Goal: Task Accomplishment & Management: Use online tool/utility

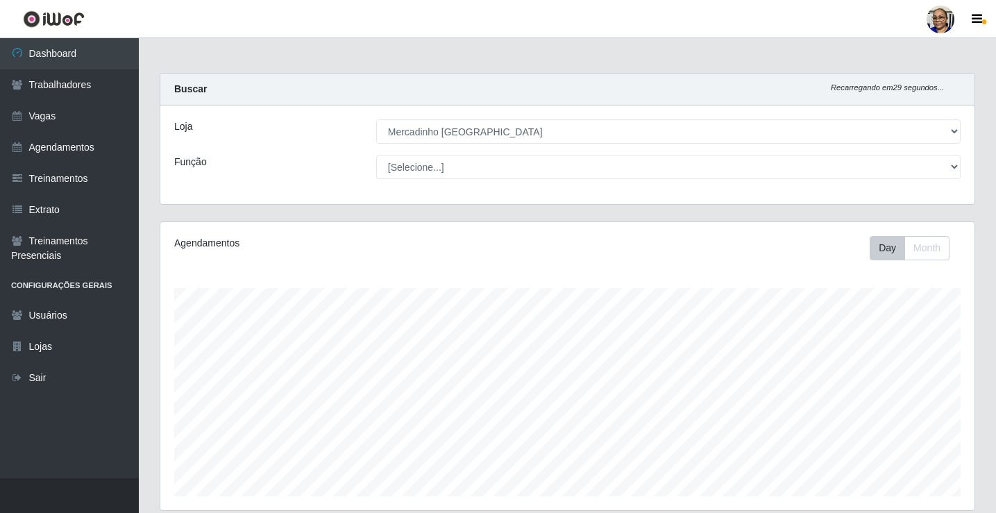
select select "345"
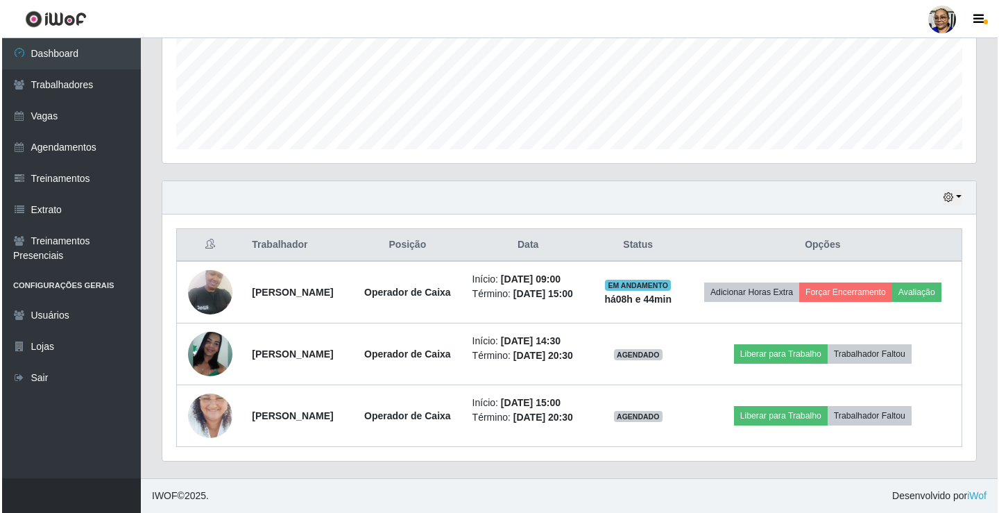
scroll to position [288, 814]
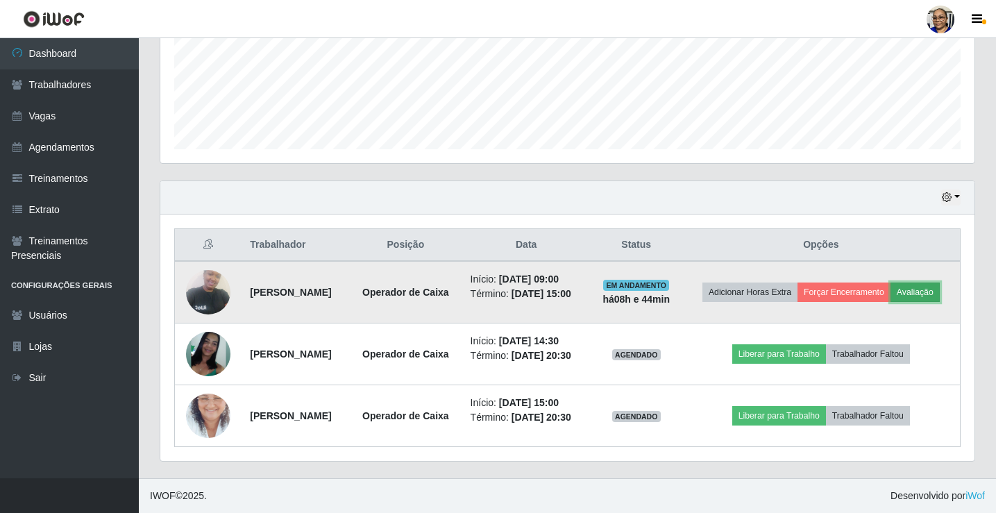
click at [890, 282] on button "Avaliação" at bounding box center [914, 291] width 49 height 19
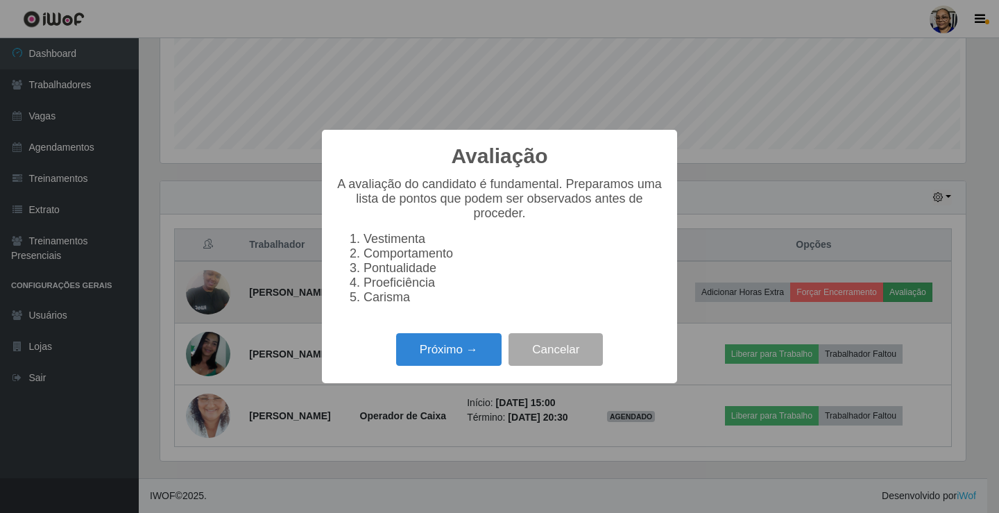
scroll to position [288, 805]
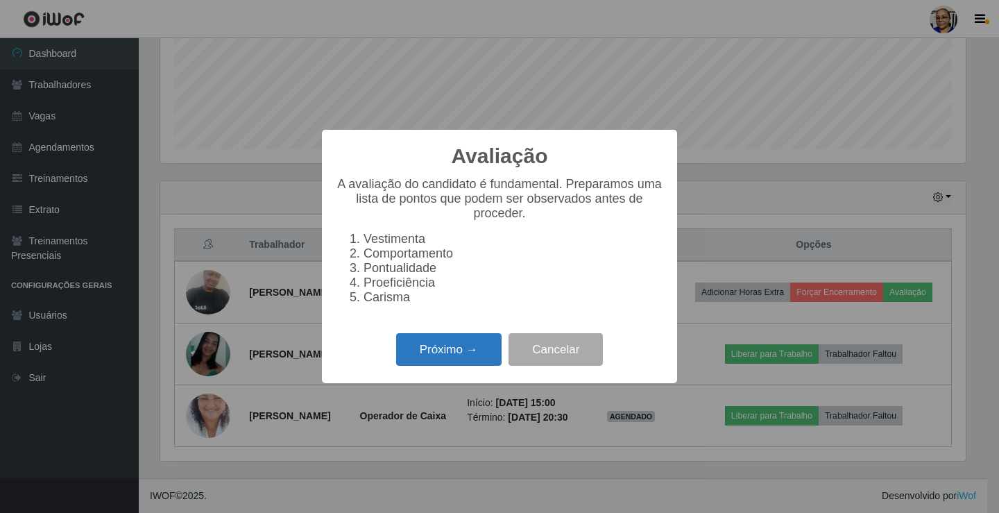
click at [469, 352] on button "Próximo →" at bounding box center [448, 349] width 105 height 33
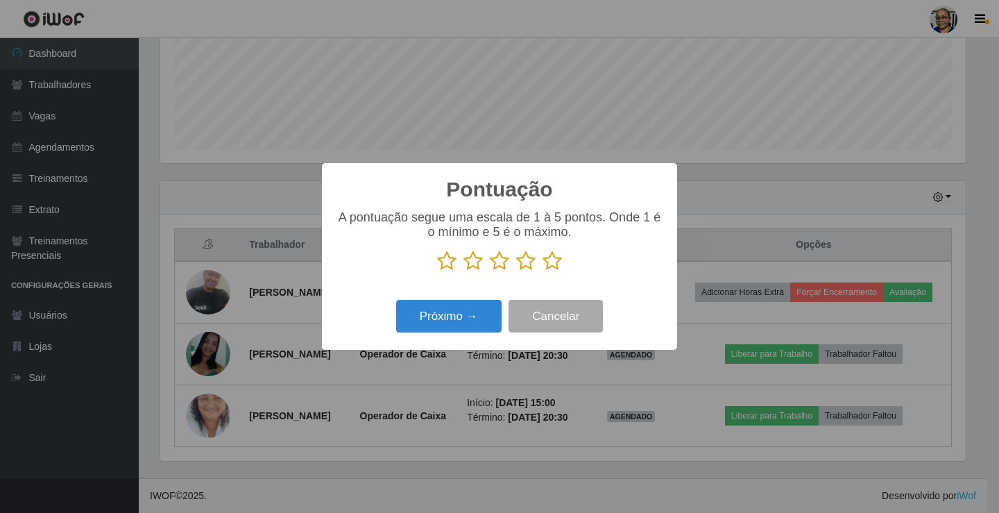
scroll to position [693504, 692987]
click at [553, 264] on icon at bounding box center [552, 260] width 19 height 21
click at [543, 271] on input "radio" at bounding box center [543, 271] width 0 height 0
click at [442, 330] on button "Próximo →" at bounding box center [448, 316] width 105 height 33
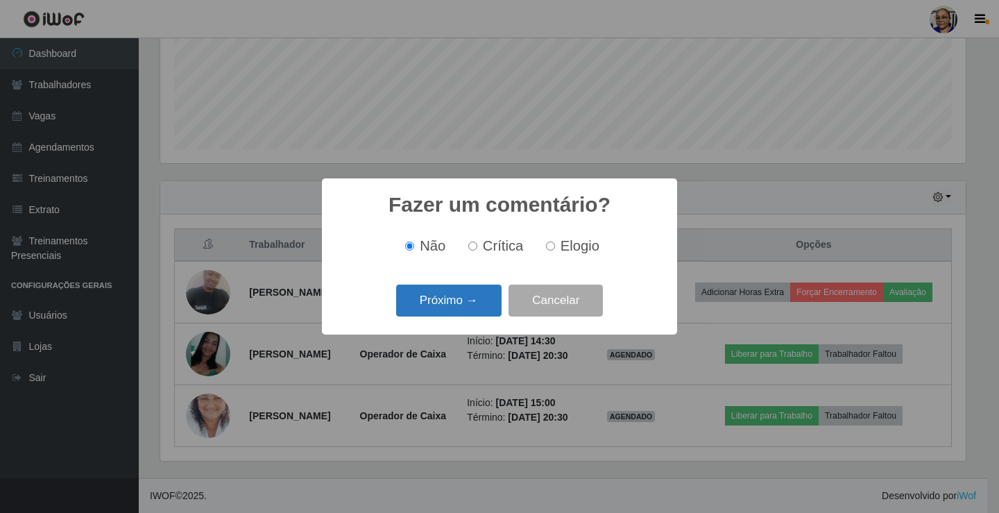
click at [467, 307] on button "Próximo →" at bounding box center [448, 300] width 105 height 33
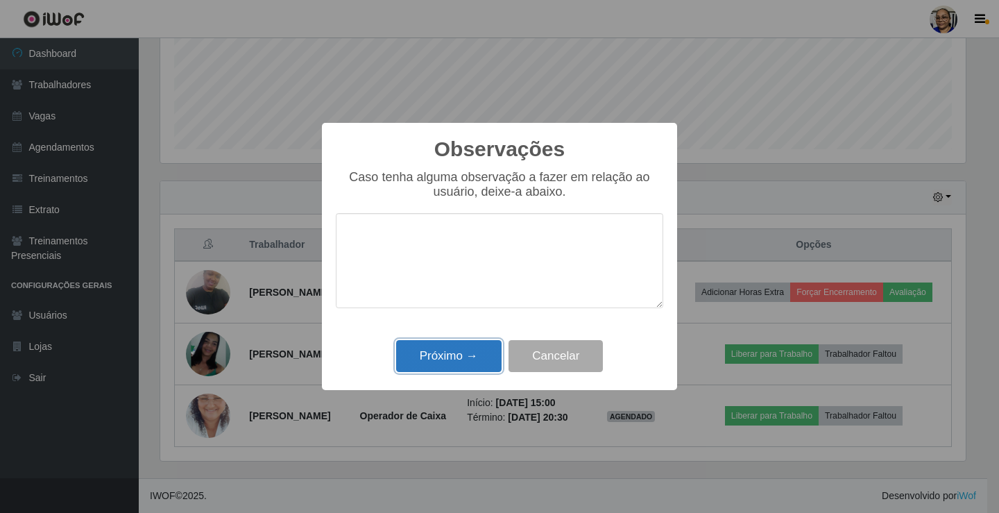
click at [463, 365] on button "Próximo →" at bounding box center [448, 356] width 105 height 33
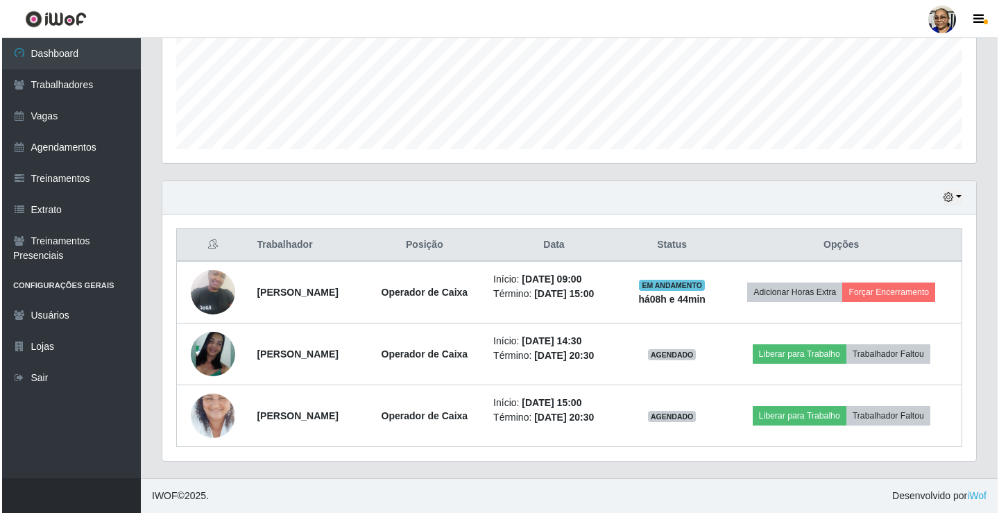
scroll to position [347, 0]
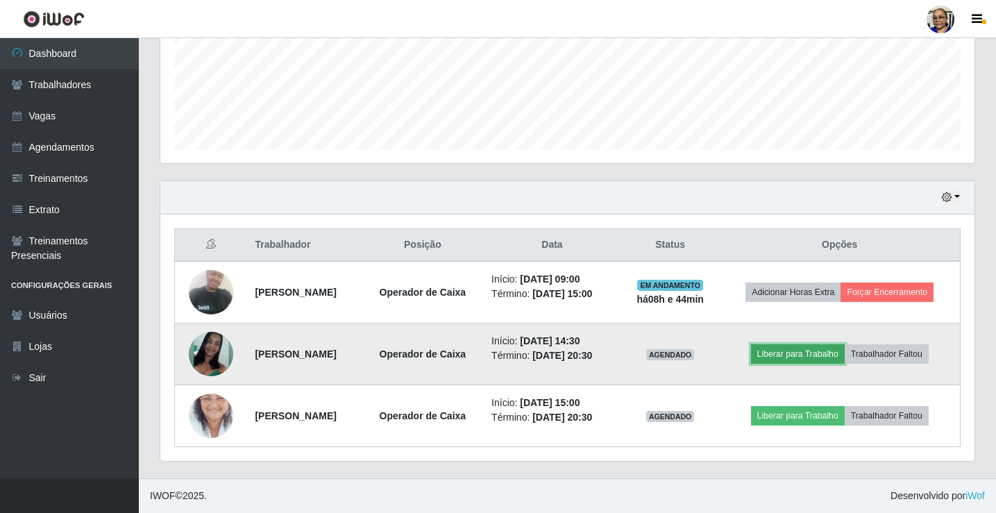
click at [844, 355] on button "Liberar para Trabalho" at bounding box center [798, 353] width 94 height 19
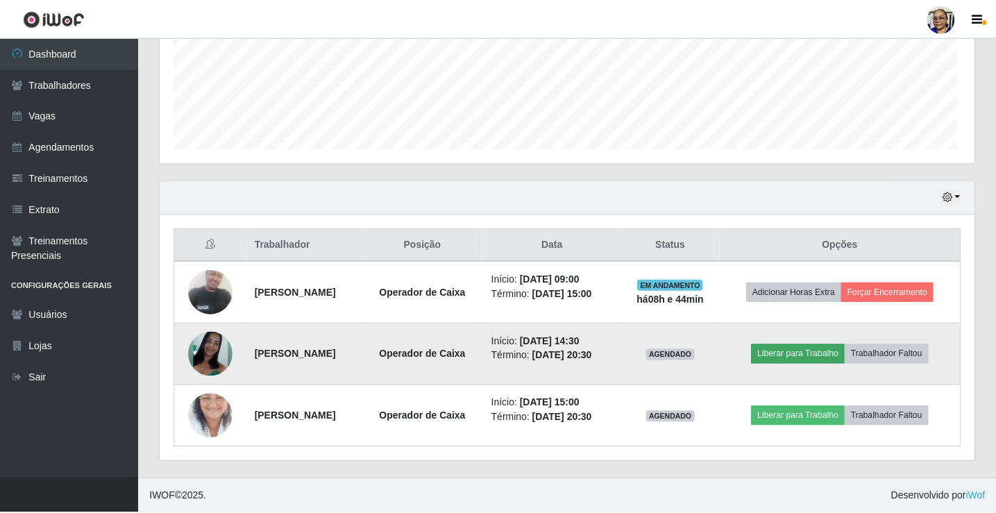
scroll to position [288, 805]
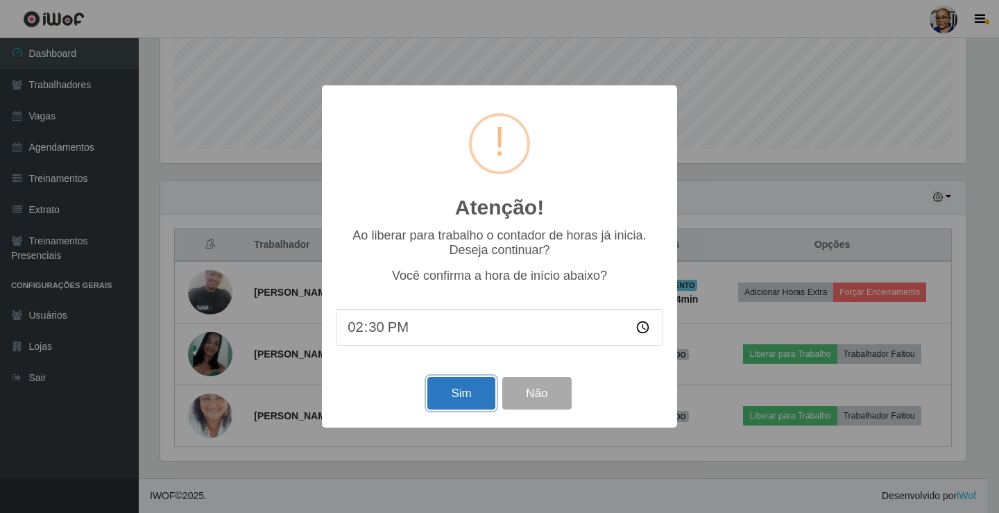
click at [461, 391] on button "Sim" at bounding box center [460, 393] width 67 height 33
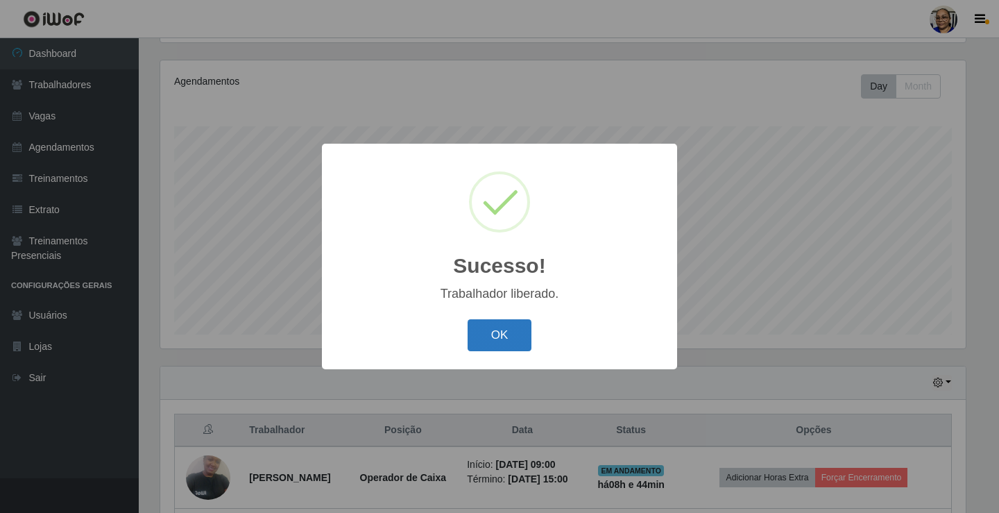
click at [504, 332] on button "OK" at bounding box center [500, 335] width 65 height 33
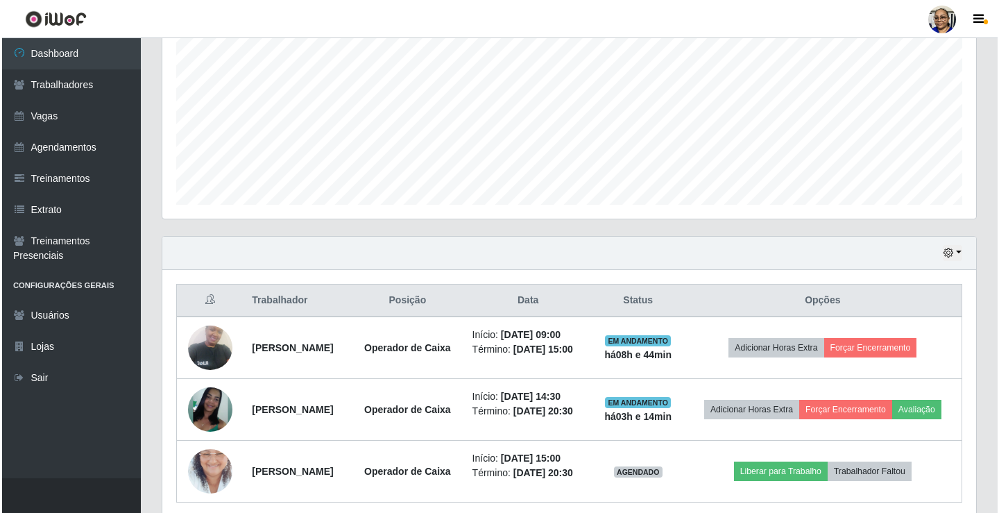
scroll to position [378, 0]
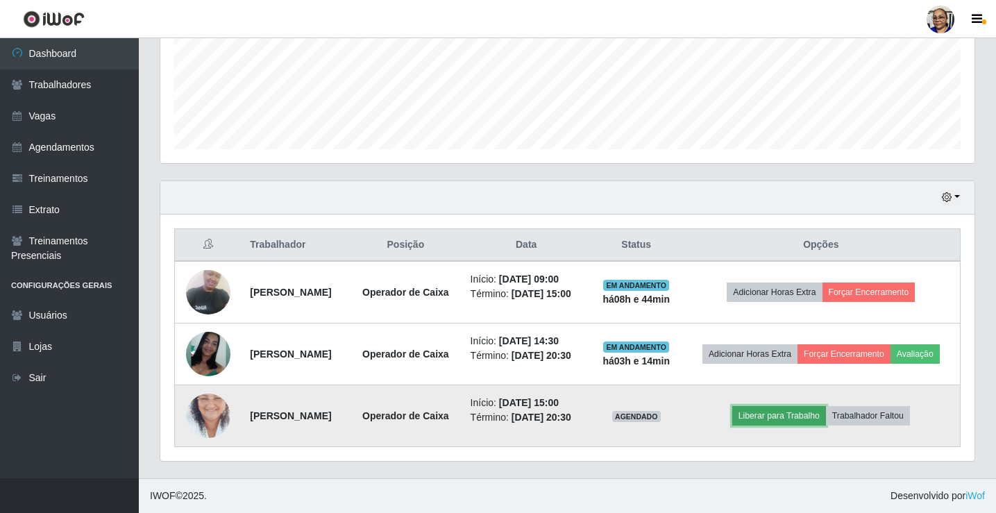
click at [808, 409] on button "Liberar para Trabalho" at bounding box center [779, 415] width 94 height 19
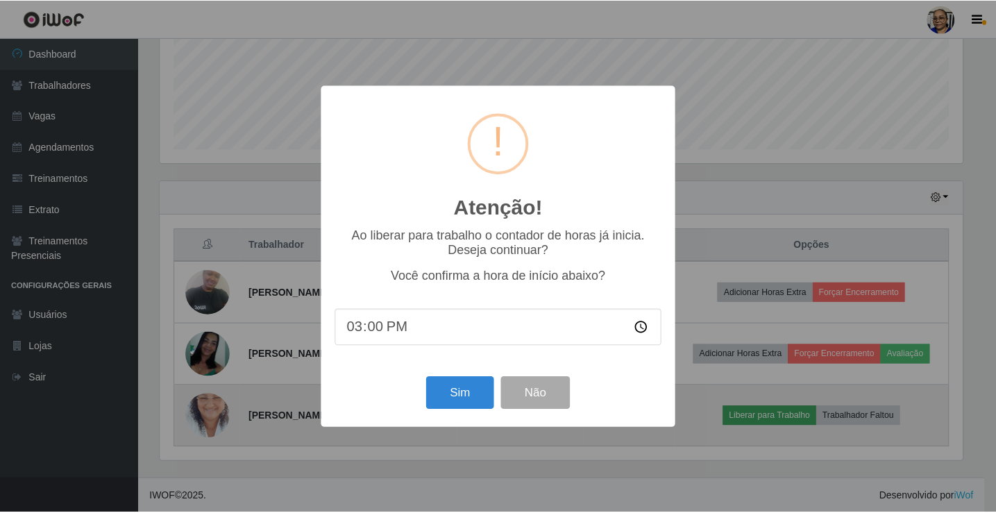
scroll to position [288, 805]
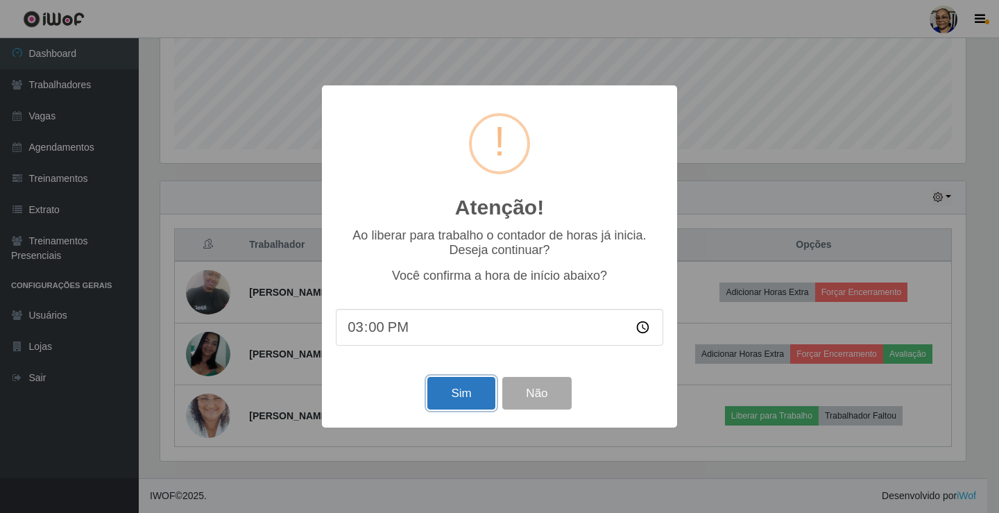
click at [461, 399] on button "Sim" at bounding box center [460, 393] width 67 height 33
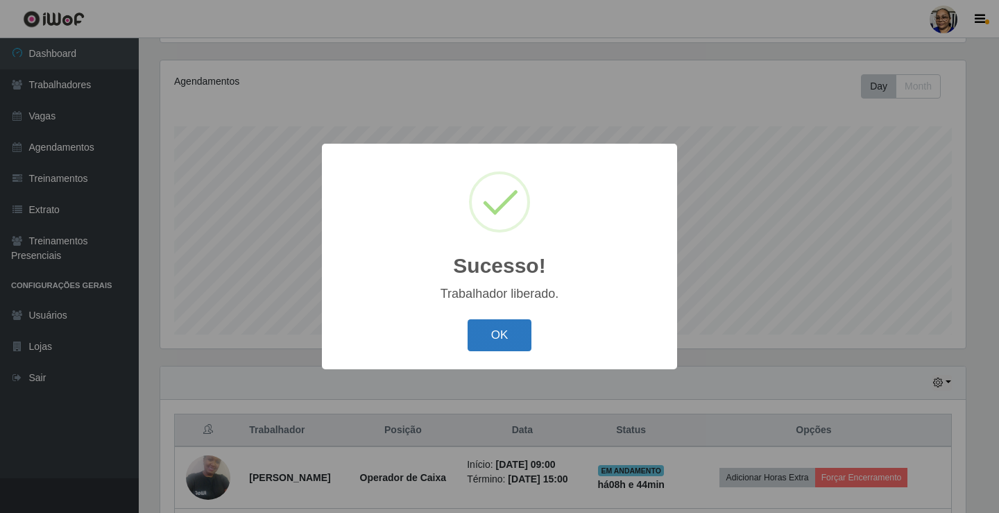
click at [494, 326] on button "OK" at bounding box center [500, 335] width 65 height 33
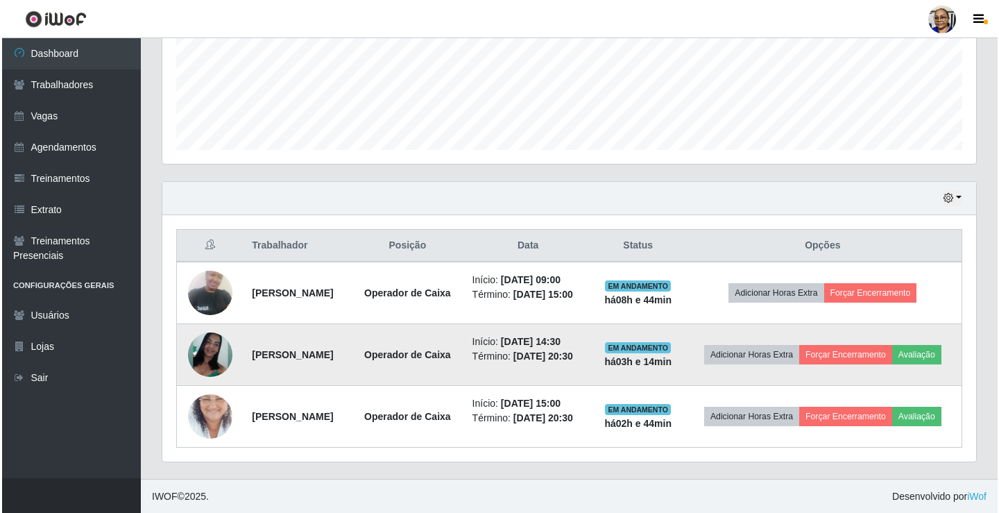
scroll to position [378, 0]
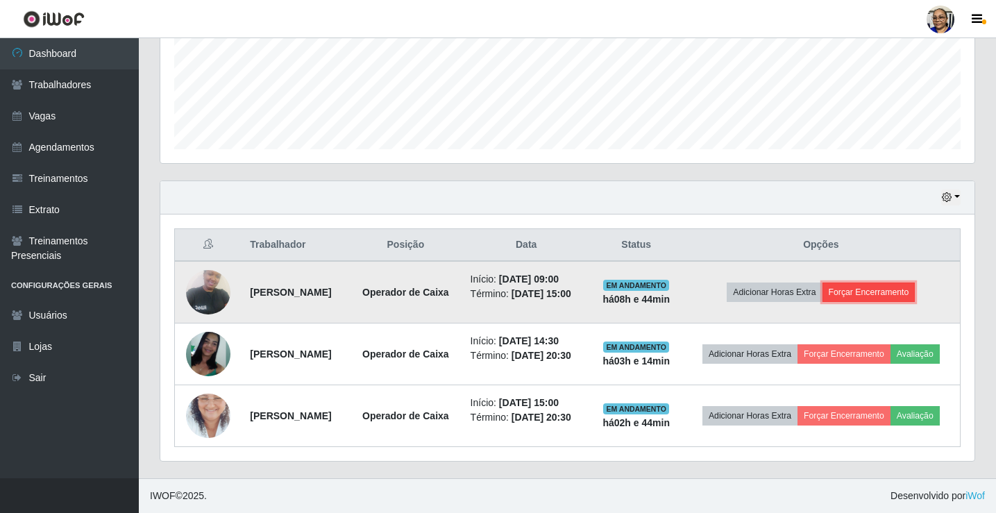
click at [885, 282] on button "Forçar Encerramento" at bounding box center [868, 291] width 93 height 19
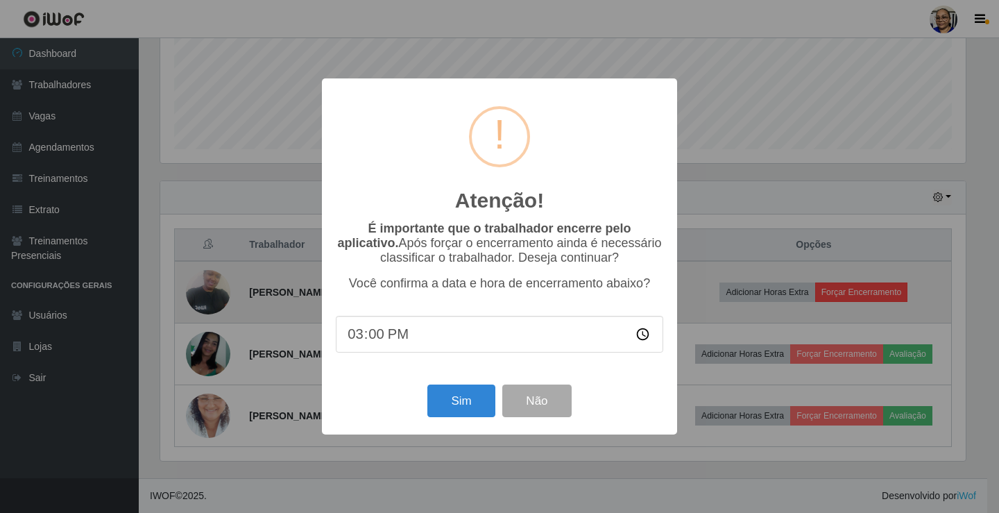
scroll to position [0, 0]
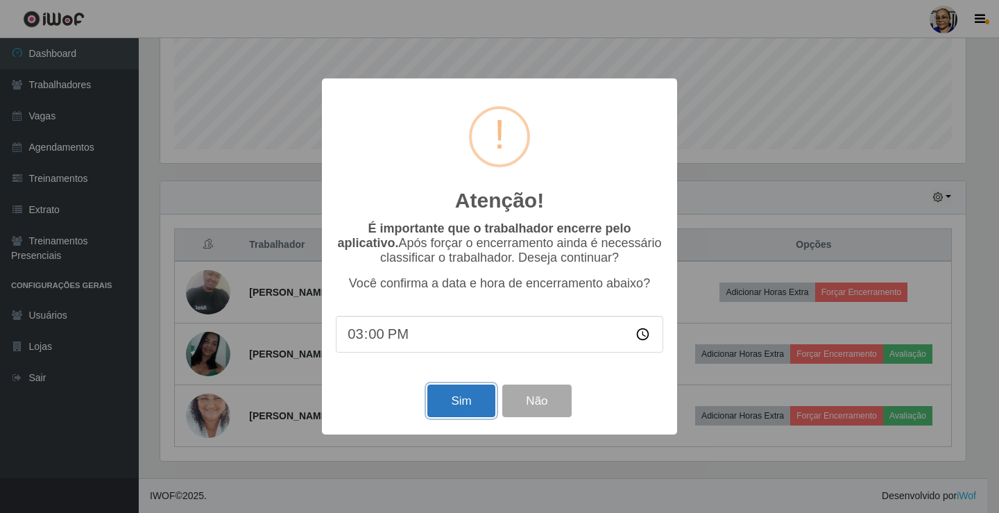
click at [458, 406] on button "Sim" at bounding box center [460, 400] width 67 height 33
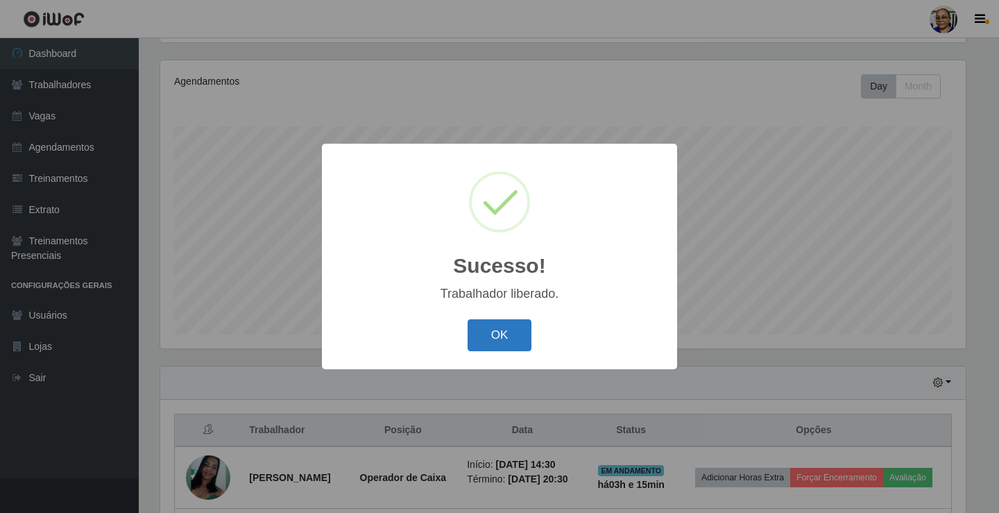
click at [507, 334] on button "OK" at bounding box center [500, 335] width 65 height 33
